Goal: Information Seeking & Learning: Learn about a topic

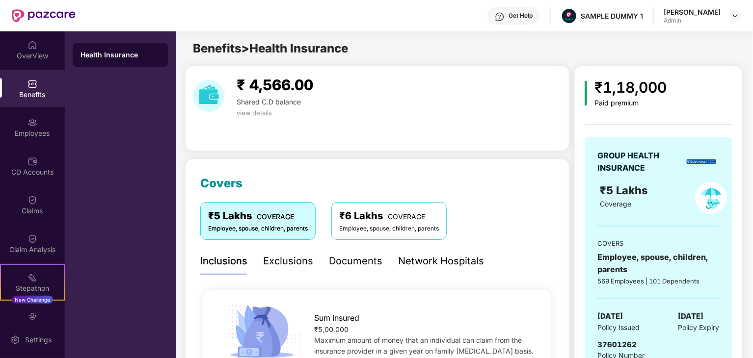
scroll to position [245, 0]
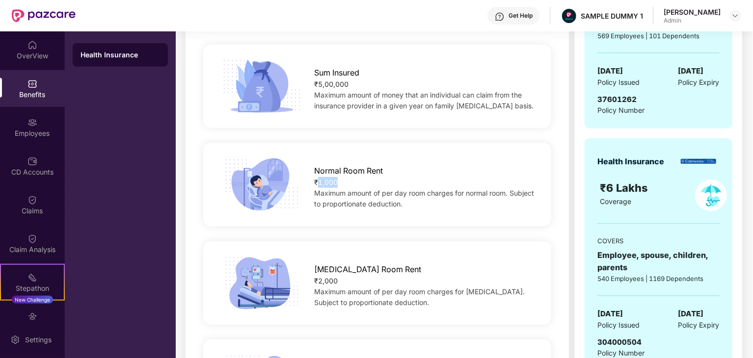
click at [334, 178] on div "₹1,000" at bounding box center [424, 182] width 221 height 11
drag, startPoint x: 0, startPoint y: 0, endPoint x: 336, endPoint y: 177, distance: 379.9
click at [336, 177] on div "₹1,000" at bounding box center [424, 182] width 221 height 11
drag, startPoint x: 342, startPoint y: 182, endPoint x: 300, endPoint y: 187, distance: 41.5
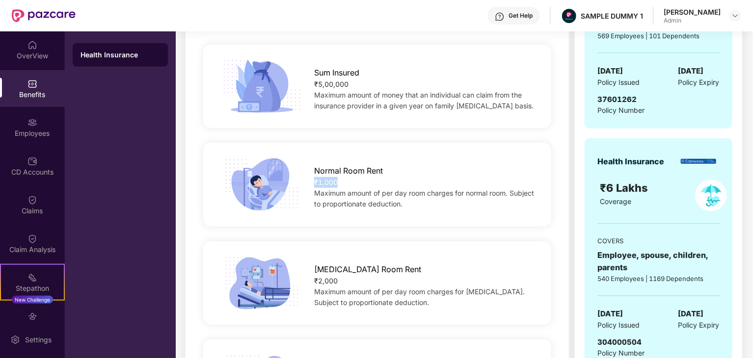
click at [300, 187] on div "Normal Room Rent ₹1,000 Maximum amount of per day room charges for normal room.…" at bounding box center [425, 185] width 253 height 50
copy div "₹1,000"
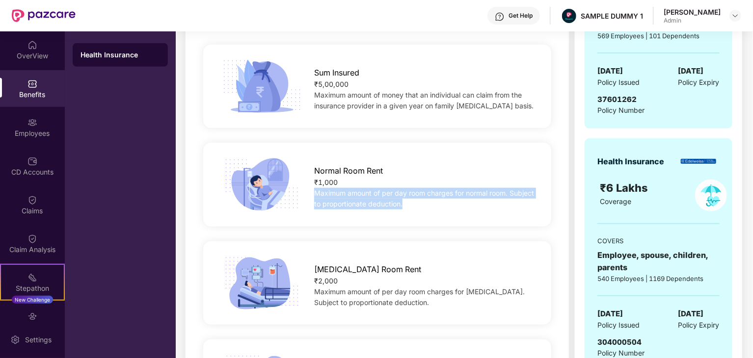
drag, startPoint x: 403, startPoint y: 202, endPoint x: 311, endPoint y: 194, distance: 92.2
click at [311, 194] on div "Normal Room Rent ₹1,000 Maximum amount of per day room charges for normal room.…" at bounding box center [425, 185] width 253 height 50
copy span "Maximum amount of per day room charges for normal room. Subject to proportionat…"
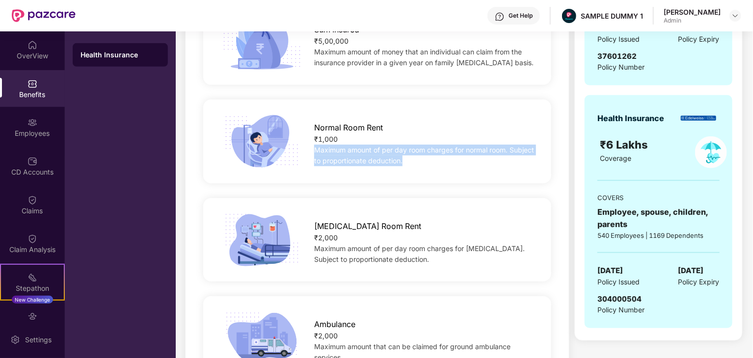
scroll to position [344, 0]
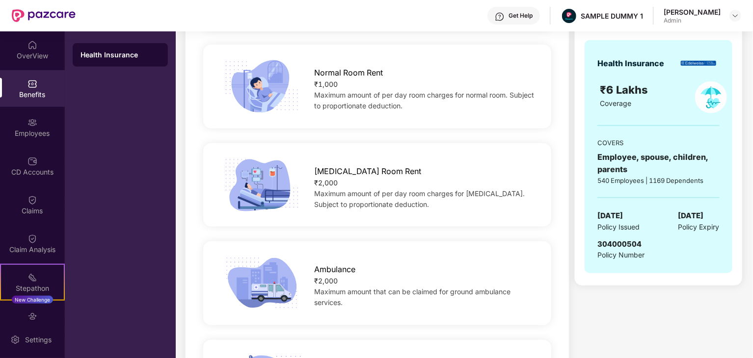
click at [329, 185] on div "₹2,000" at bounding box center [424, 183] width 221 height 11
copy div "₹2,000"
click at [390, 207] on span "Maximum amount of per day room charges for [MEDICAL_DATA]. Subject to proportio…" at bounding box center [419, 199] width 211 height 19
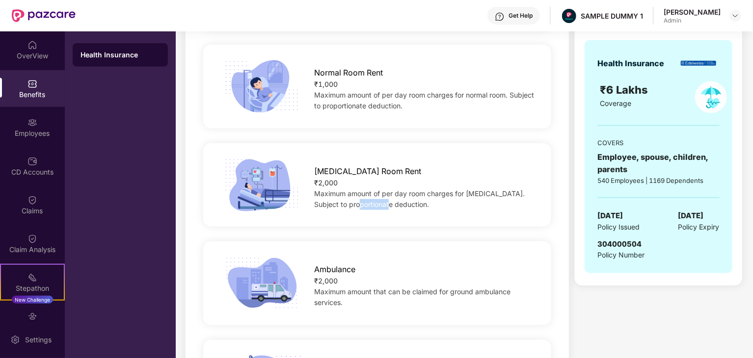
click at [390, 207] on span "Maximum amount of per day room charges for [MEDICAL_DATA]. Subject to proportio…" at bounding box center [419, 199] width 211 height 19
click at [388, 209] on div "Maximum amount of per day room charges for [MEDICAL_DATA]. Subject to proportio…" at bounding box center [424, 200] width 221 height 22
click at [386, 209] on div "Maximum amount of per day room charges for [MEDICAL_DATA]. Subject to proportio…" at bounding box center [424, 200] width 221 height 22
click at [363, 209] on div "Maximum amount of per day room charges for [MEDICAL_DATA]. Subject to proportio…" at bounding box center [424, 200] width 221 height 22
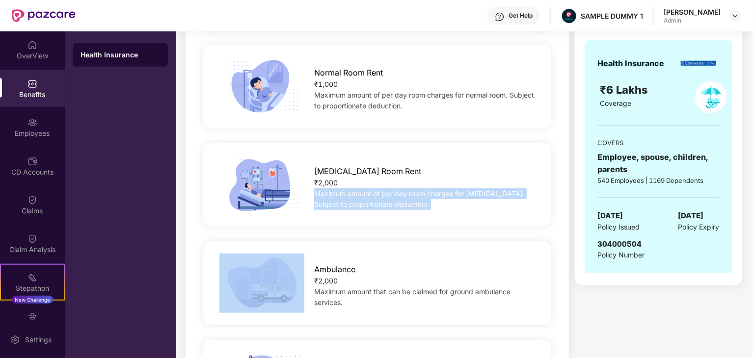
click at [363, 209] on div "Maximum amount of per day room charges for [MEDICAL_DATA]. Subject to proportio…" at bounding box center [424, 200] width 221 height 22
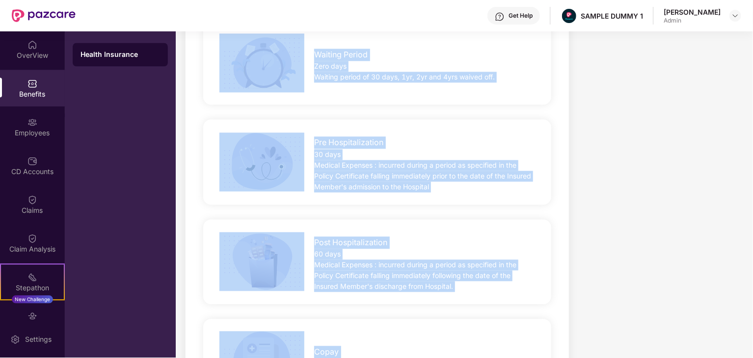
drag, startPoint x: 452, startPoint y: 381, endPoint x: 497, endPoint y: 373, distance: 45.5
click at [497, 358] on html "Get Help SAMPLE DUMMY 1 [PERSON_NAME] Admin OverView Benefits Employees CD Acco…" at bounding box center [376, 179] width 753 height 358
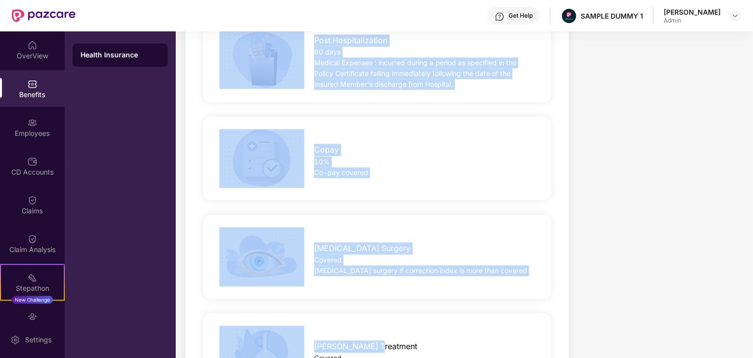
click at [469, 285] on div "[MEDICAL_DATA] Surgery Covered [MEDICAL_DATA] surgery if correction index is mo…" at bounding box center [378, 256] width 380 height 59
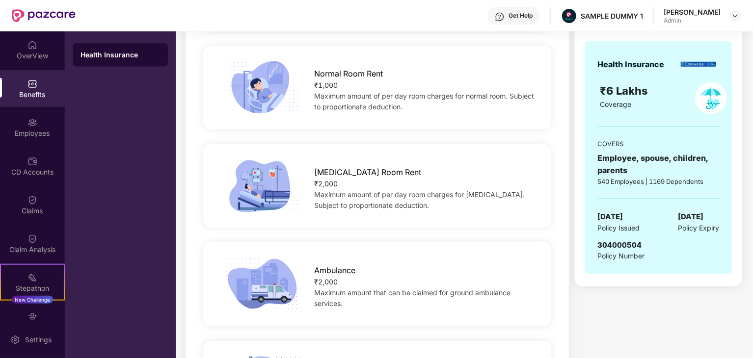
scroll to position [344, 0]
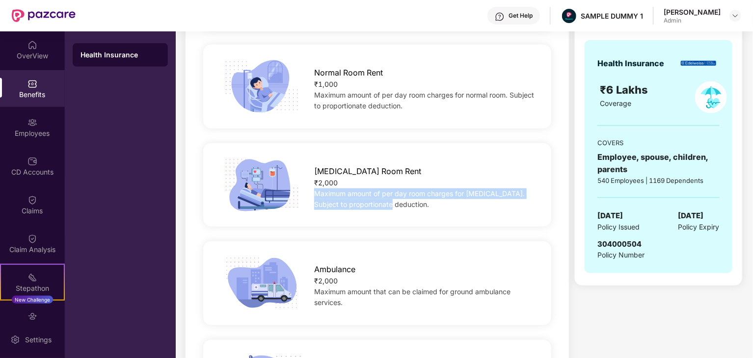
drag, startPoint x: 316, startPoint y: 192, endPoint x: 414, endPoint y: 210, distance: 99.3
click at [414, 210] on div "[MEDICAL_DATA] Room Rent ₹2,000 Maximum amount of per day room charges for [MED…" at bounding box center [378, 185] width 380 height 59
copy span "Maximum amount of per day room charges for [MEDICAL_DATA]. Subject to proportio…"
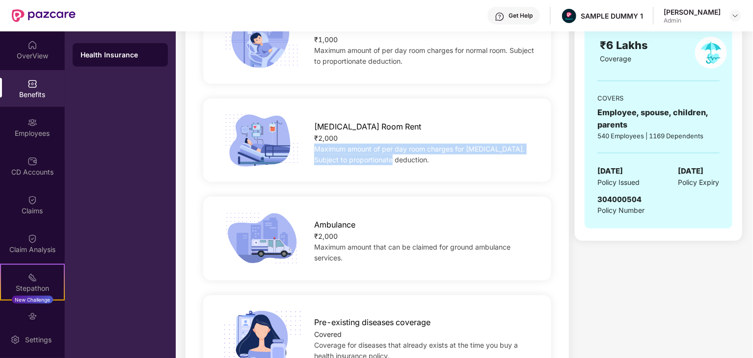
scroll to position [393, 0]
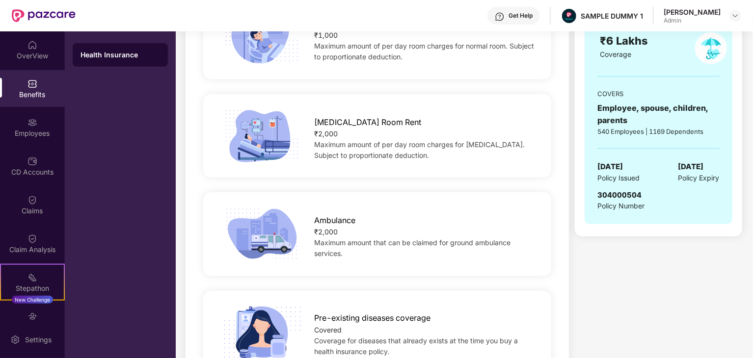
click at [318, 231] on div "₹2,000" at bounding box center [424, 232] width 221 height 11
copy div "₹2,000"
click at [339, 249] on div "Maximum amount that can be claimed for ground ambulance services." at bounding box center [424, 249] width 221 height 22
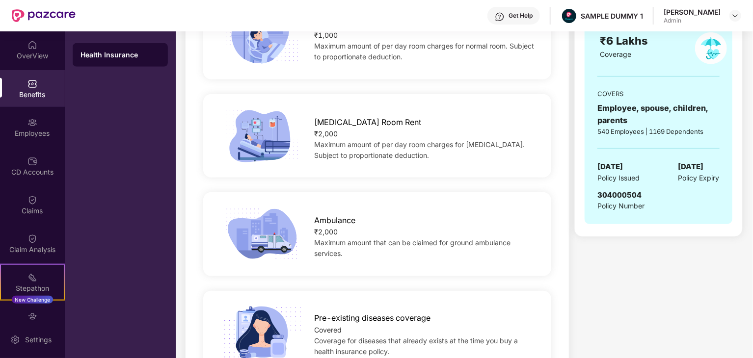
click at [338, 249] on span "Maximum amount that can be claimed for ground ambulance services." at bounding box center [412, 248] width 196 height 19
click at [337, 251] on span "Maximum amount that can be claimed for ground ambulance services." at bounding box center [412, 248] width 196 height 19
drag, startPoint x: 344, startPoint y: 253, endPoint x: 316, endPoint y: 245, distance: 29.1
click at [316, 245] on div "Maximum amount that can be claimed for ground ambulance services." at bounding box center [424, 249] width 221 height 22
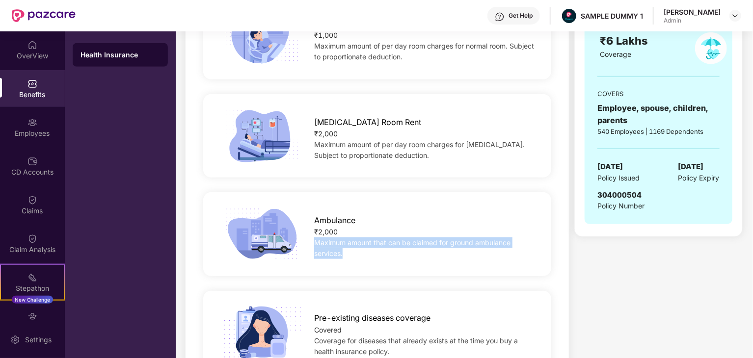
copy span "Maximum amount that can be claimed for ground ambulance services."
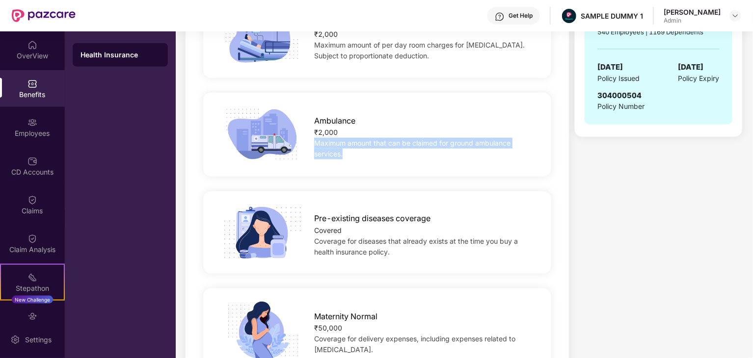
scroll to position [589, 0]
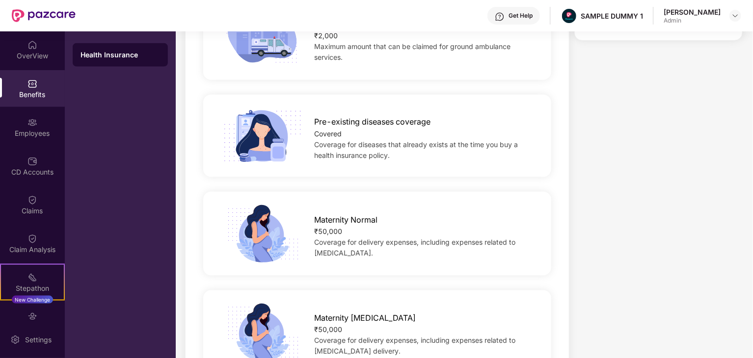
click at [341, 154] on span "Coverage for diseases that already exists at the time you buy a health insuranc…" at bounding box center [416, 149] width 204 height 19
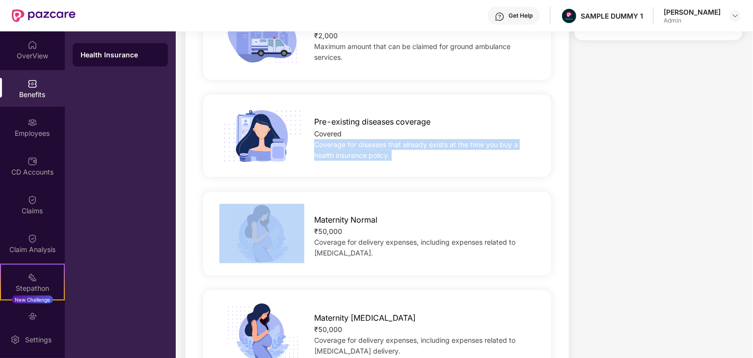
click at [341, 154] on span "Coverage for diseases that already exists at the time you buy a health insuranc…" at bounding box center [416, 149] width 204 height 19
copy span "Coverage for diseases that already exists at the time you buy a health insuranc…"
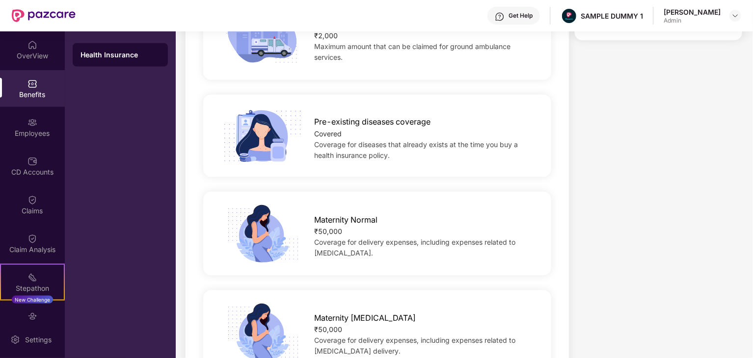
click at [329, 234] on div "₹50,000" at bounding box center [424, 231] width 221 height 11
copy div "₹50,000"
click at [361, 253] on span "Coverage for delivery expenses, including expenses related to [MEDICAL_DATA]." at bounding box center [414, 247] width 201 height 19
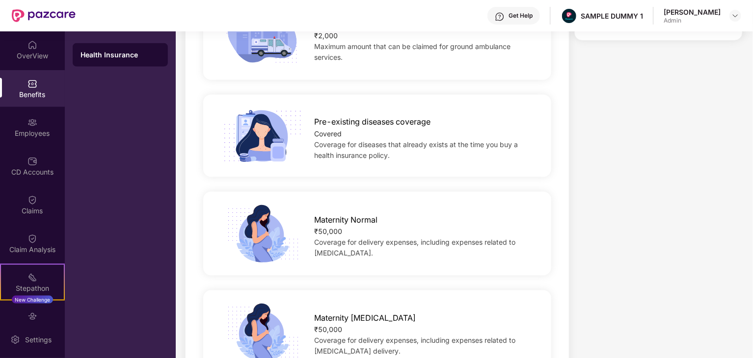
click at [363, 252] on span "Coverage for delivery expenses, including expenses related to [MEDICAL_DATA]." at bounding box center [414, 247] width 201 height 19
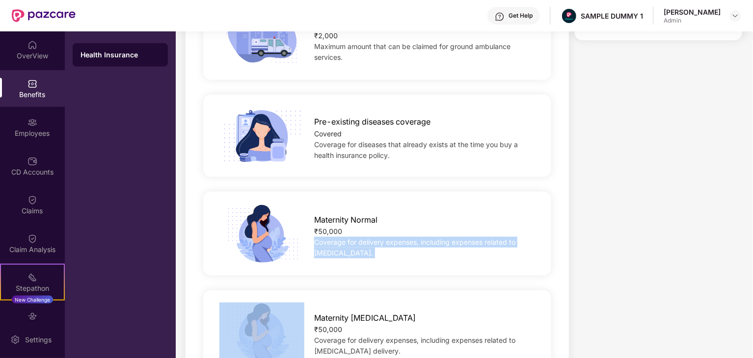
click at [363, 252] on span "Coverage for delivery expenses, including expenses related to [MEDICAL_DATA]." at bounding box center [414, 247] width 201 height 19
copy span "Coverage for delivery expenses, including expenses related to [MEDICAL_DATA]."
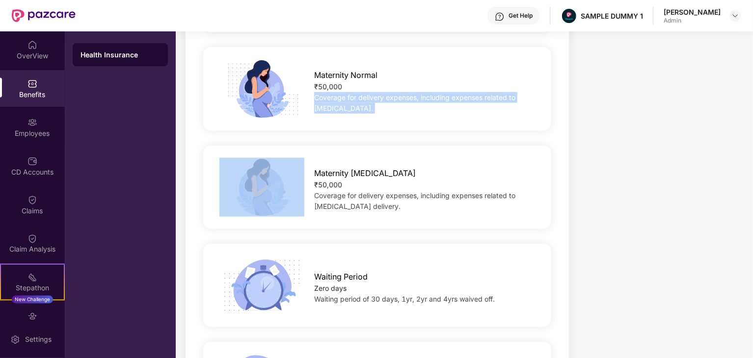
scroll to position [786, 0]
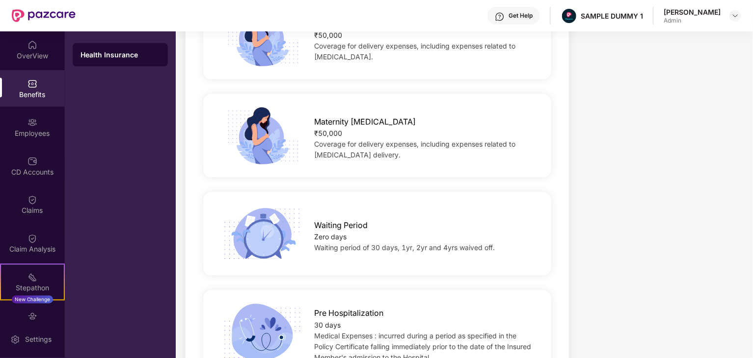
click at [323, 130] on div "₹50,000" at bounding box center [424, 133] width 221 height 11
click at [324, 130] on div "₹50,000" at bounding box center [424, 133] width 221 height 11
copy div "₹50,000"
click at [367, 159] on span "Coverage for delivery expenses, including expenses related to [MEDICAL_DATA] de…" at bounding box center [414, 149] width 201 height 19
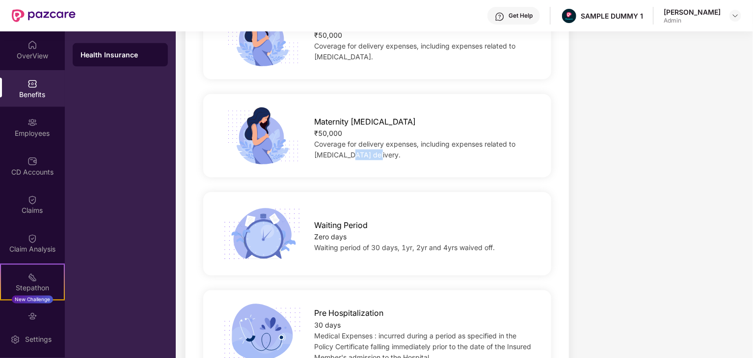
click at [366, 160] on div "Coverage for delivery expenses, including expenses related to [MEDICAL_DATA] de…" at bounding box center [424, 150] width 221 height 22
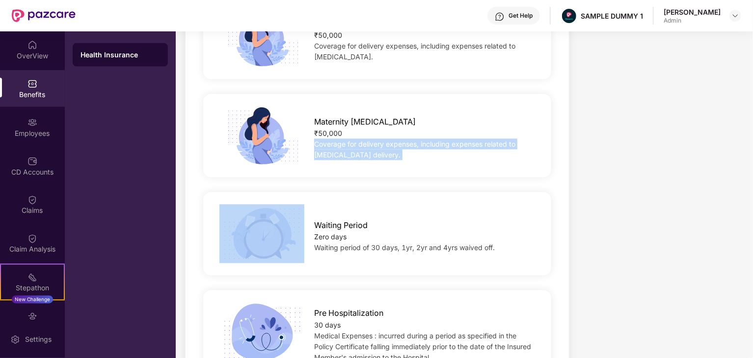
click at [366, 160] on div "Coverage for delivery expenses, including expenses related to [MEDICAL_DATA] de…" at bounding box center [424, 150] width 221 height 22
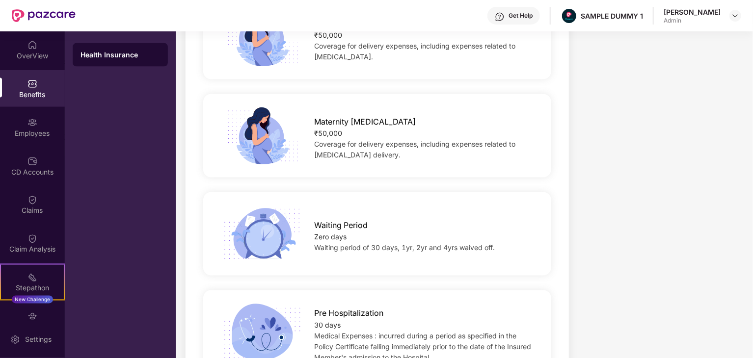
drag, startPoint x: 349, startPoint y: 124, endPoint x: 382, endPoint y: 187, distance: 70.9
click at [350, 130] on div "Maternity [MEDICAL_DATA] ₹50,000 Coverage for delivery expenses, including expe…" at bounding box center [425, 136] width 253 height 50
click at [373, 154] on span "Coverage for delivery expenses, including expenses related to [MEDICAL_DATA] de…" at bounding box center [414, 149] width 201 height 19
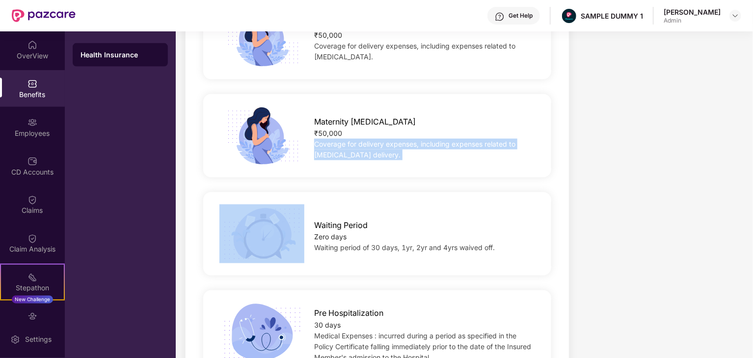
click at [373, 154] on span "Coverage for delivery expenses, including expenses related to [MEDICAL_DATA] de…" at bounding box center [414, 149] width 201 height 19
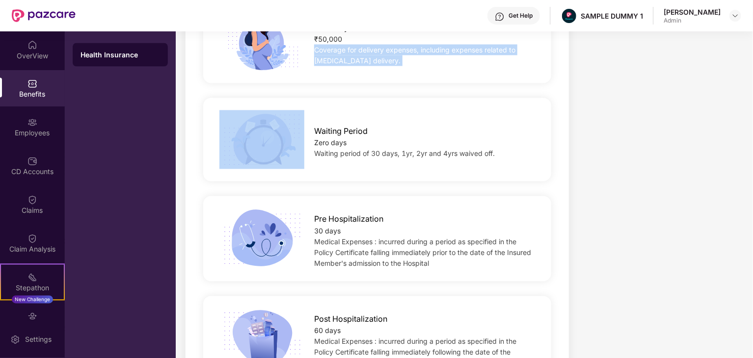
scroll to position [884, 0]
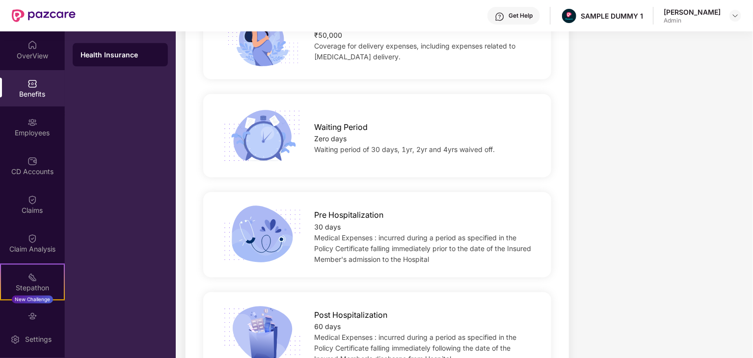
click at [336, 138] on div "Zero days" at bounding box center [424, 139] width 221 height 11
click at [351, 149] on span "Waiting period of 30 days, 1yr, 2yr and 4yrs waived off." at bounding box center [404, 150] width 181 height 8
click at [350, 150] on span "Waiting period of 30 days, 1yr, 2yr and 4yrs waived off." at bounding box center [404, 150] width 181 height 8
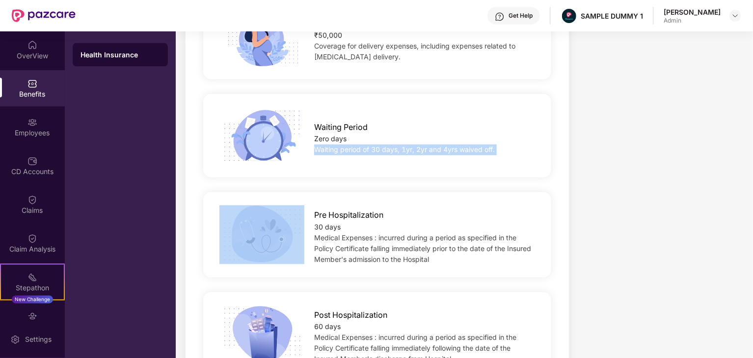
click at [350, 150] on span "Waiting period of 30 days, 1yr, 2yr and 4yrs waived off." at bounding box center [404, 150] width 181 height 8
